Goal: Navigation & Orientation: Go to known website

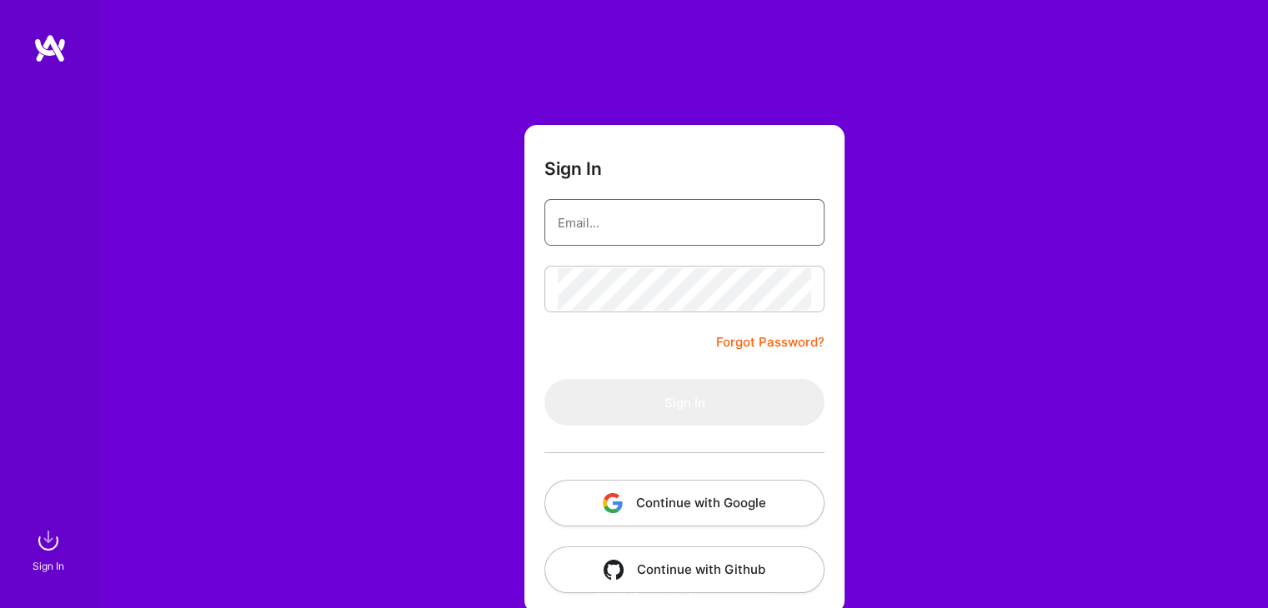
type input "[EMAIL_ADDRESS][DOMAIN_NAME]"
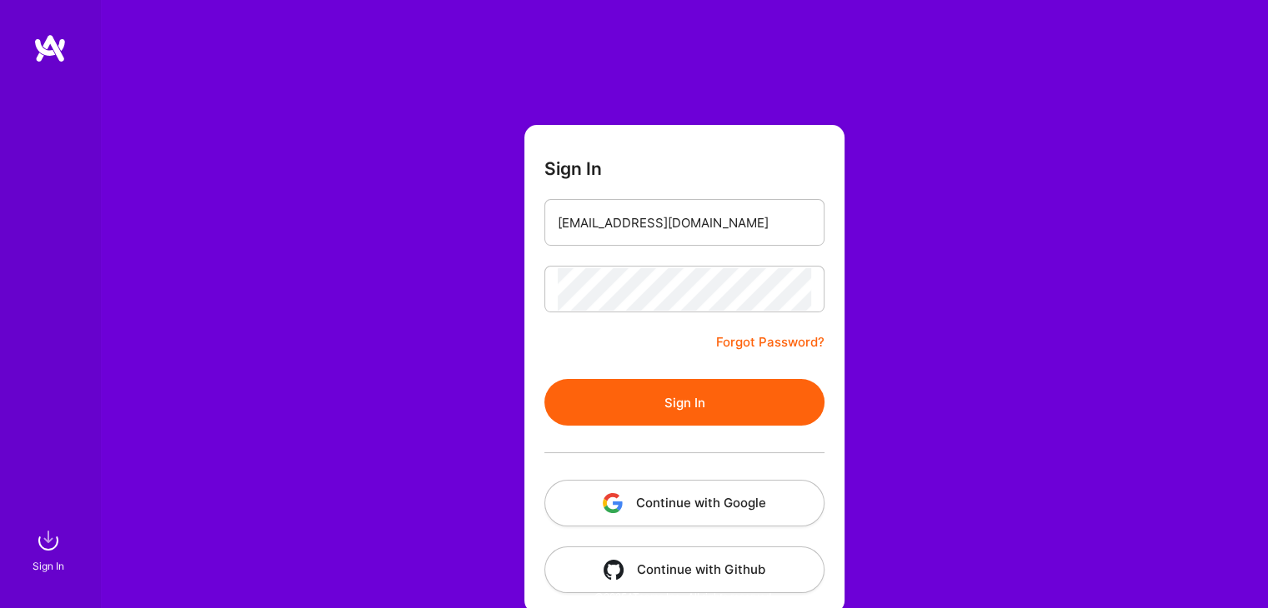
click at [610, 383] on button "Sign In" at bounding box center [684, 402] width 280 height 47
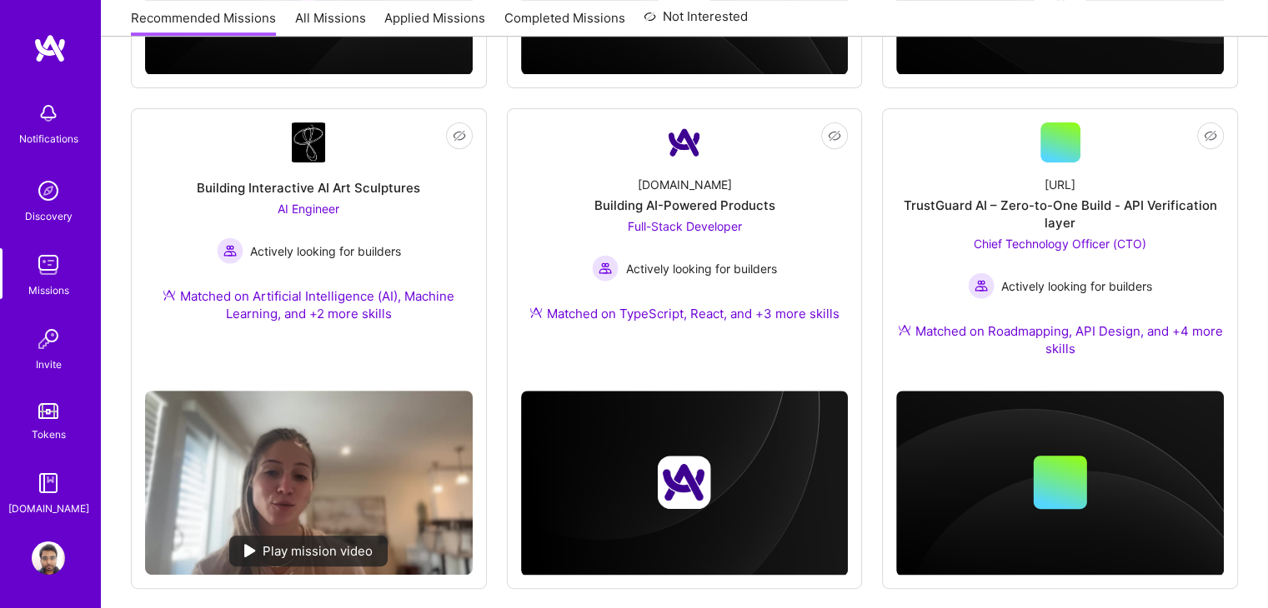
scroll to position [653, 0]
